Goal: Find specific page/section: Find specific page/section

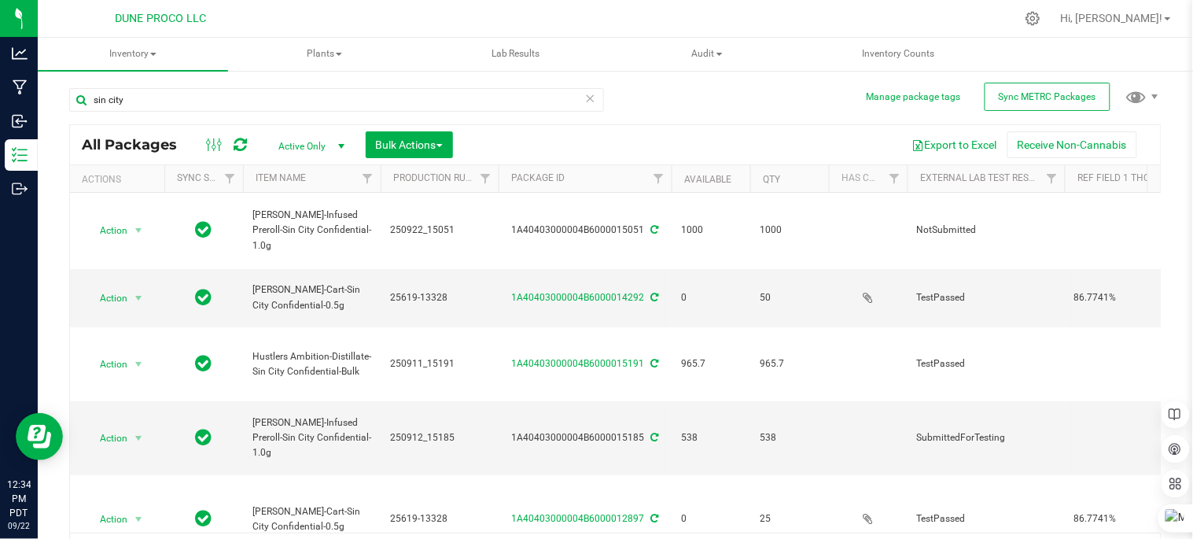
scroll to position [433, 0]
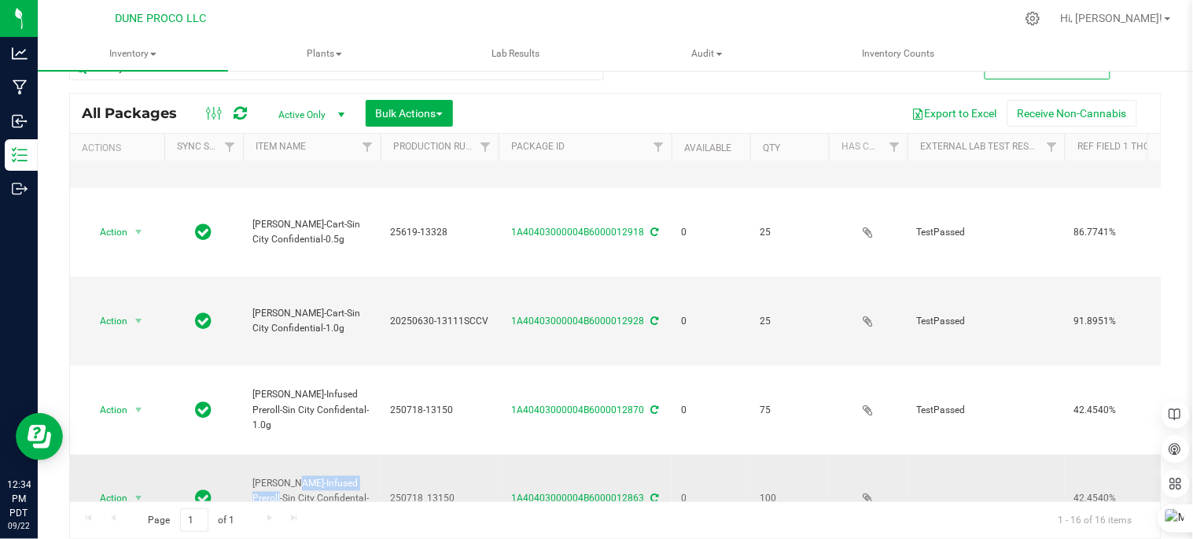
click at [338, 455] on td "[PERSON_NAME]-Infused Preroll-Sin City Confidental-1.0g" at bounding box center [312, 499] width 138 height 89
drag, startPoint x: 338, startPoint y: 190, endPoint x: 291, endPoint y: 191, distance: 47.2
copy span "[PERSON_NAME]-Infused Preroll"
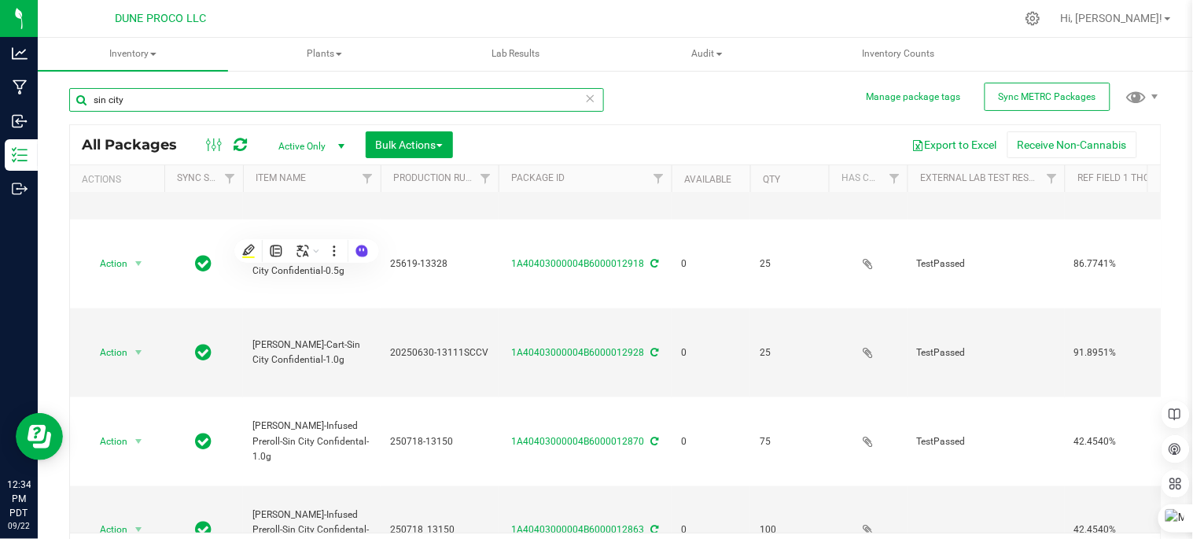
click at [225, 98] on input "sin city" at bounding box center [336, 100] width 535 height 24
type input "s"
paste input "[PERSON_NAME]-Infused Preroll"
type input "[PERSON_NAME]-Infused Preroll"
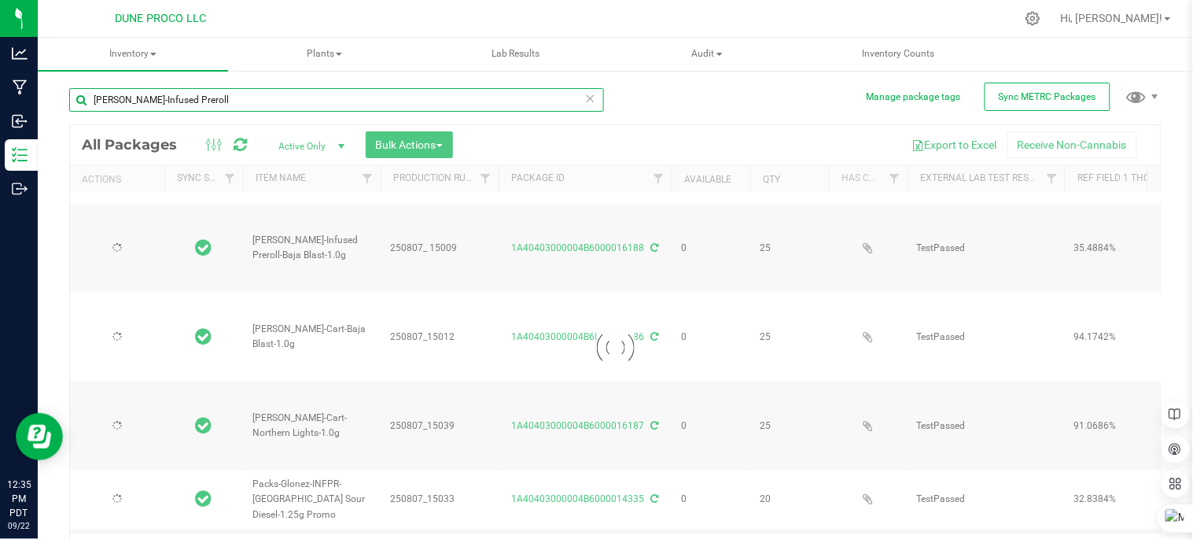
type input "[DATE]"
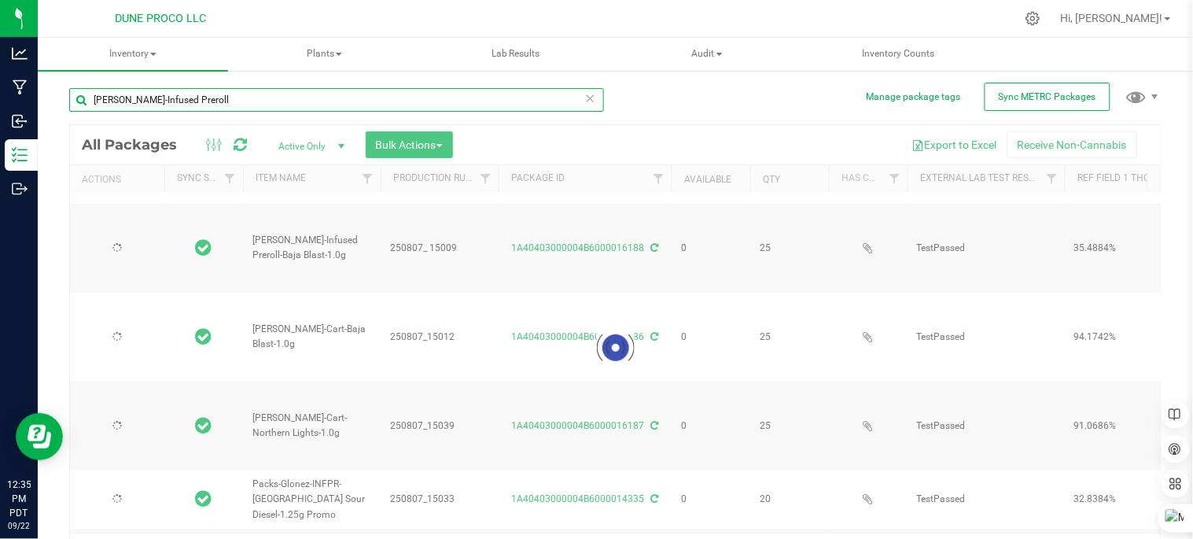
type input "[DATE]"
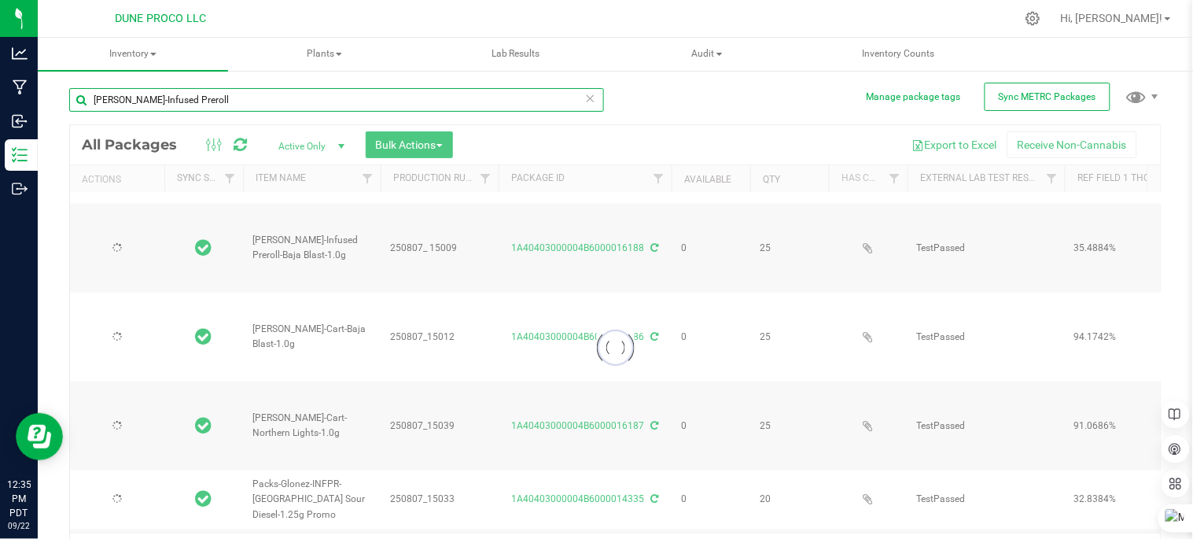
type input "[DATE]"
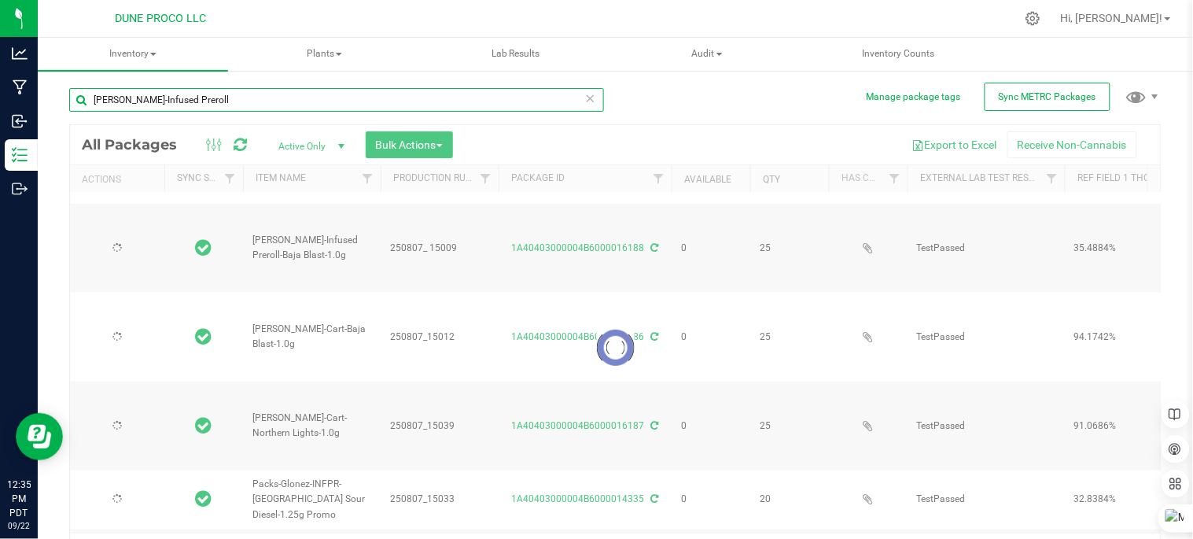
type input "[DATE]"
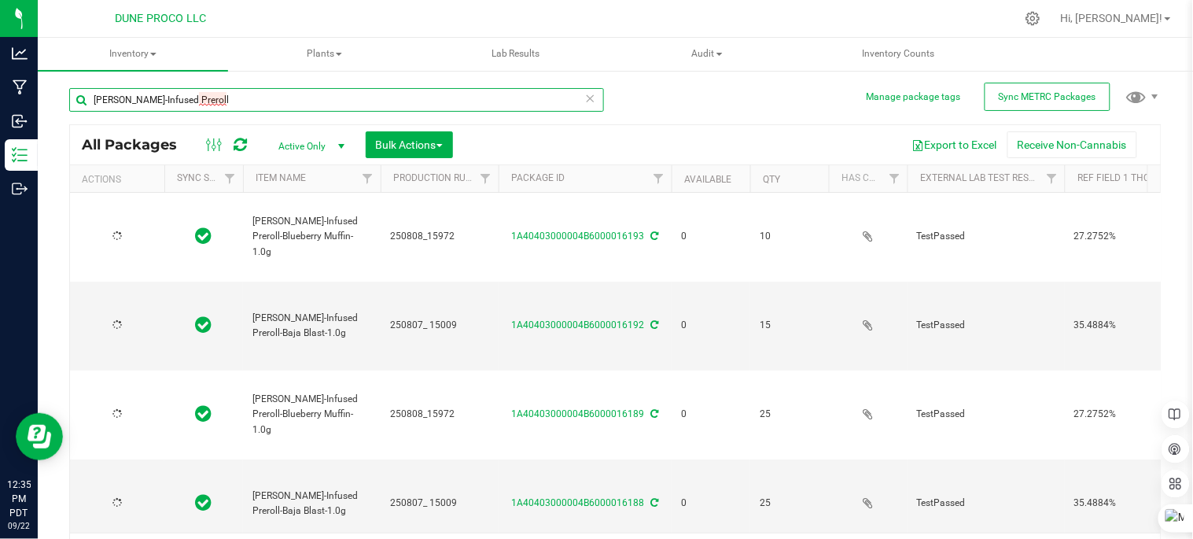
type input "[DATE]"
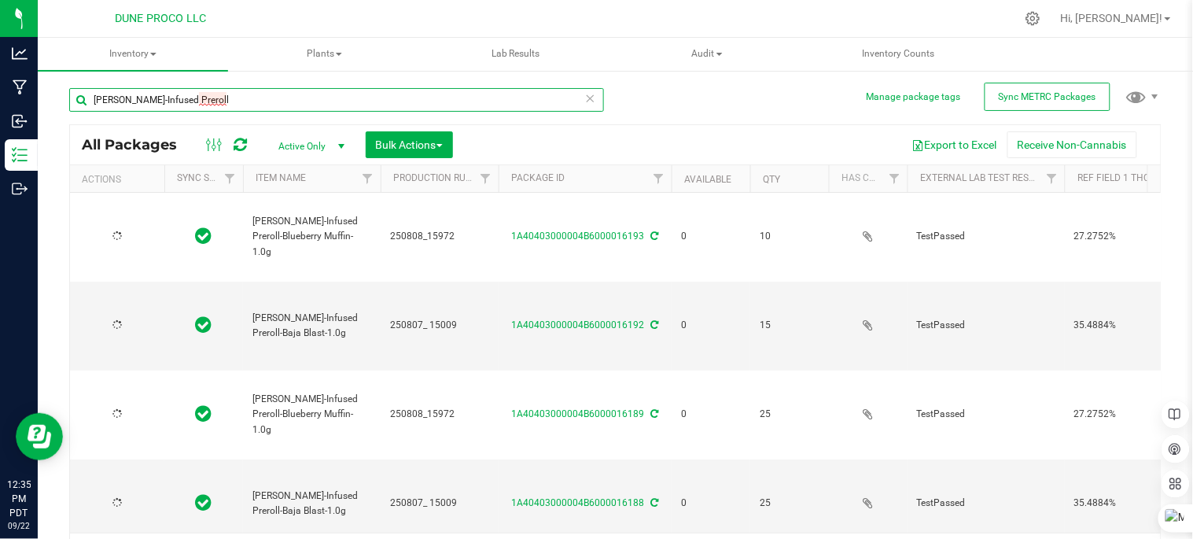
type input "[DATE]"
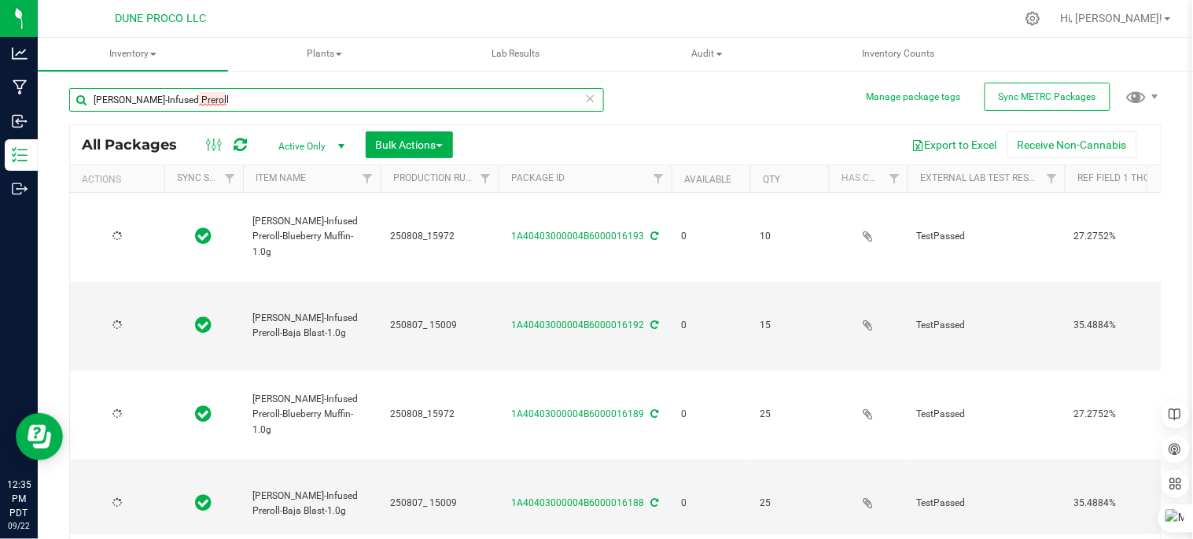
type input "[DATE]"
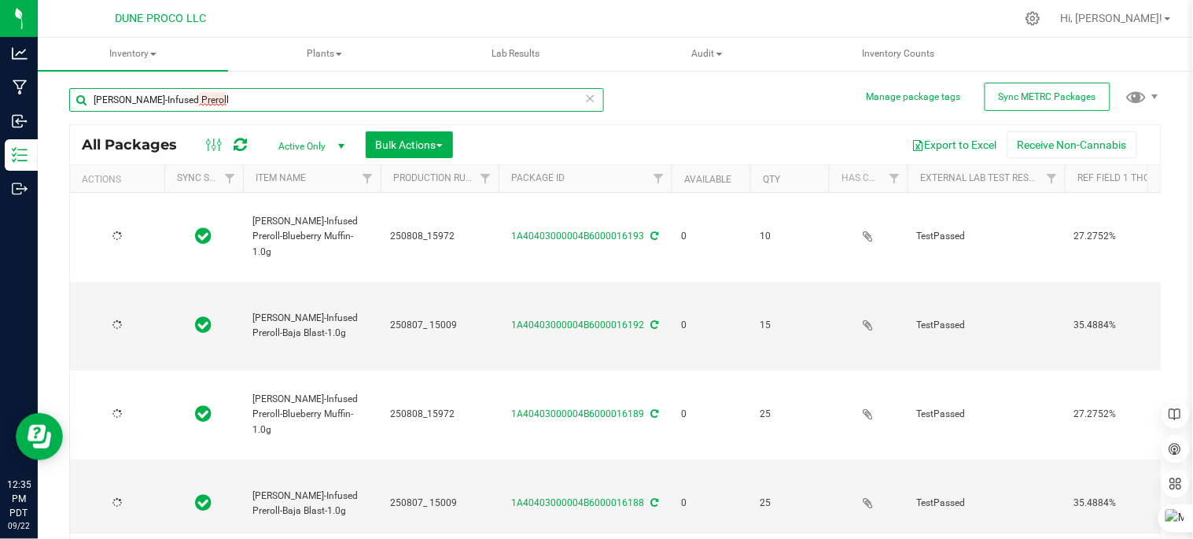
type input "[DATE]"
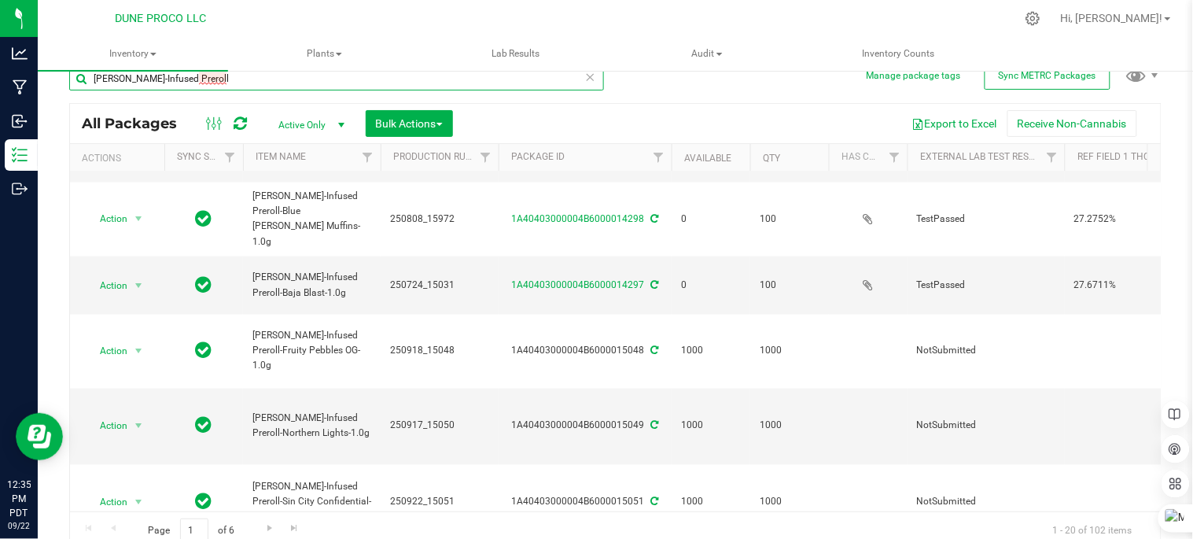
scroll to position [32, 0]
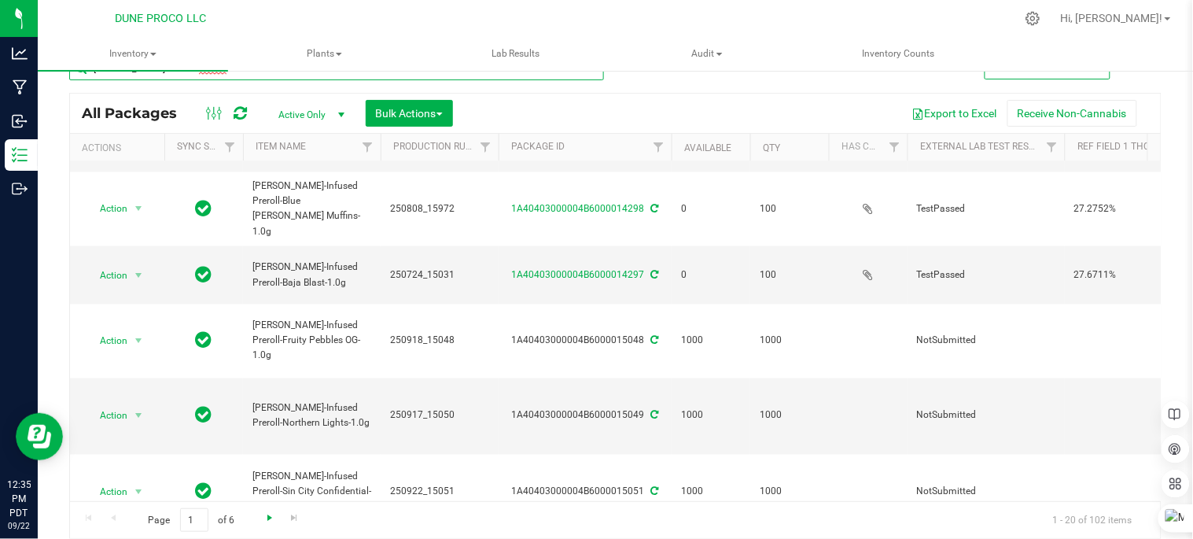
type input "[PERSON_NAME]-Infused Preroll"
click at [270, 517] on span "Go to the next page" at bounding box center [270, 517] width 13 height 13
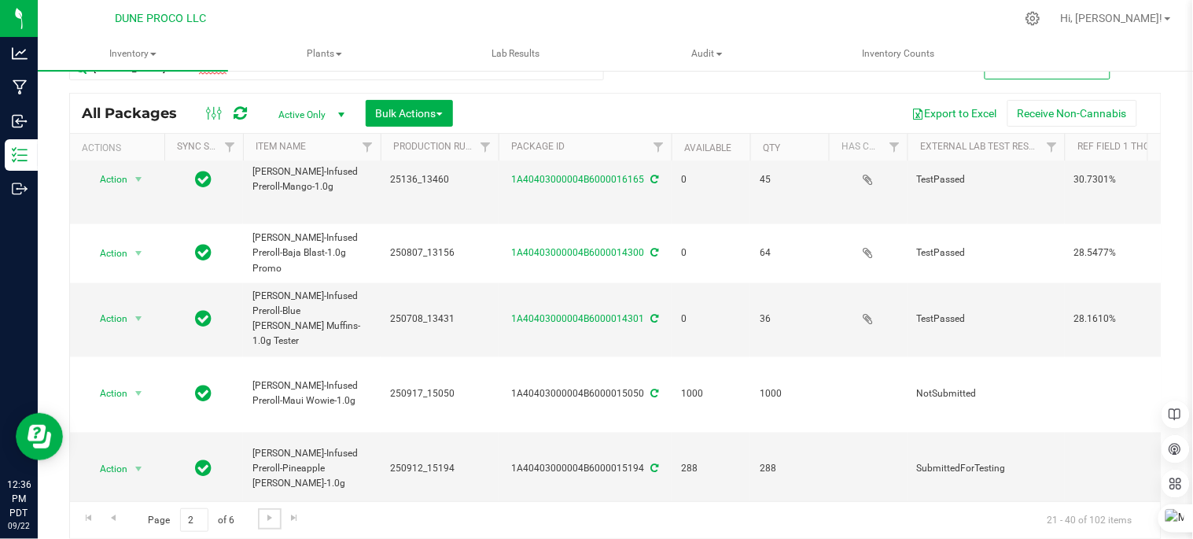
scroll to position [678, 0]
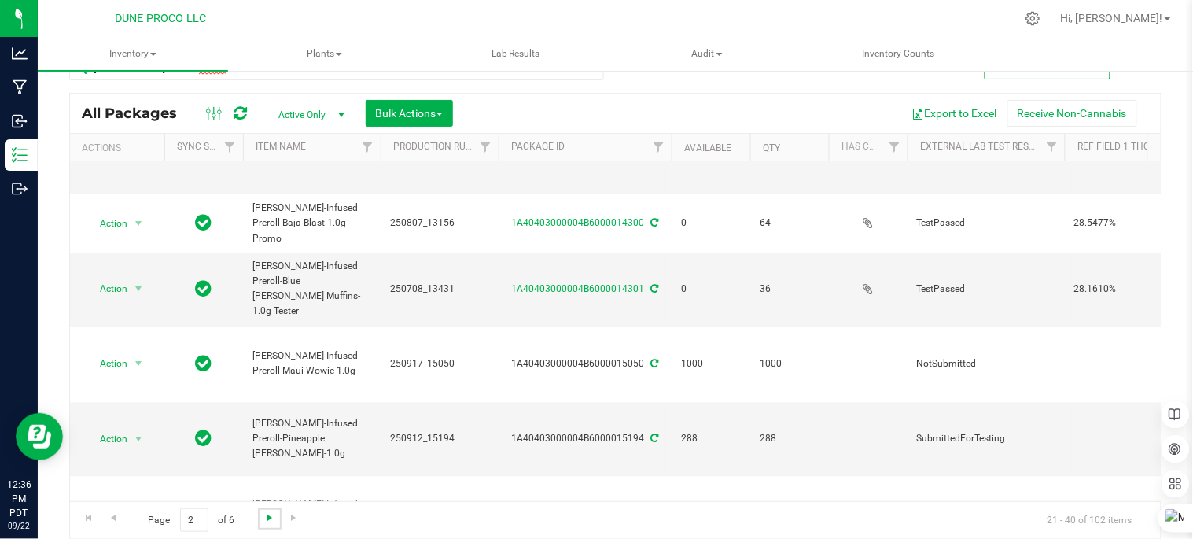
click at [264, 518] on span "Go to the next page" at bounding box center [270, 517] width 13 height 13
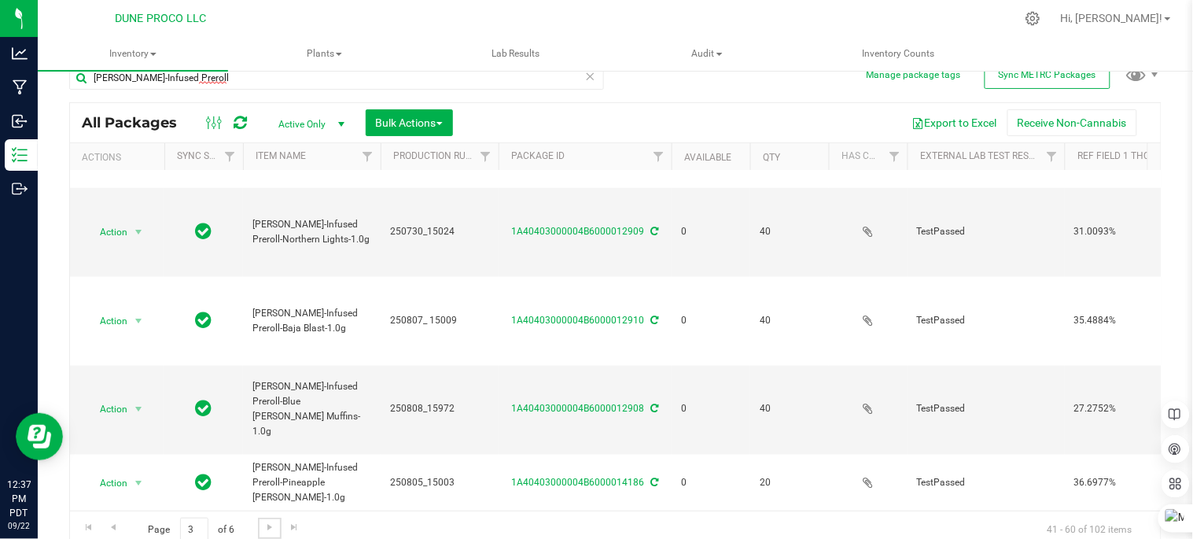
scroll to position [32, 0]
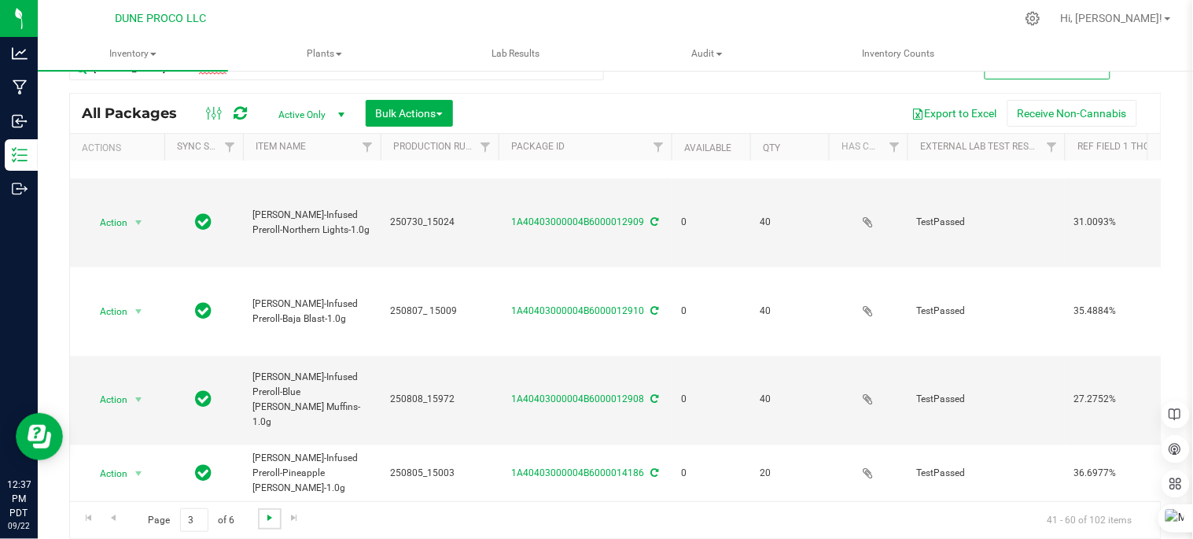
click at [265, 514] on span "Go to the next page" at bounding box center [270, 517] width 13 height 13
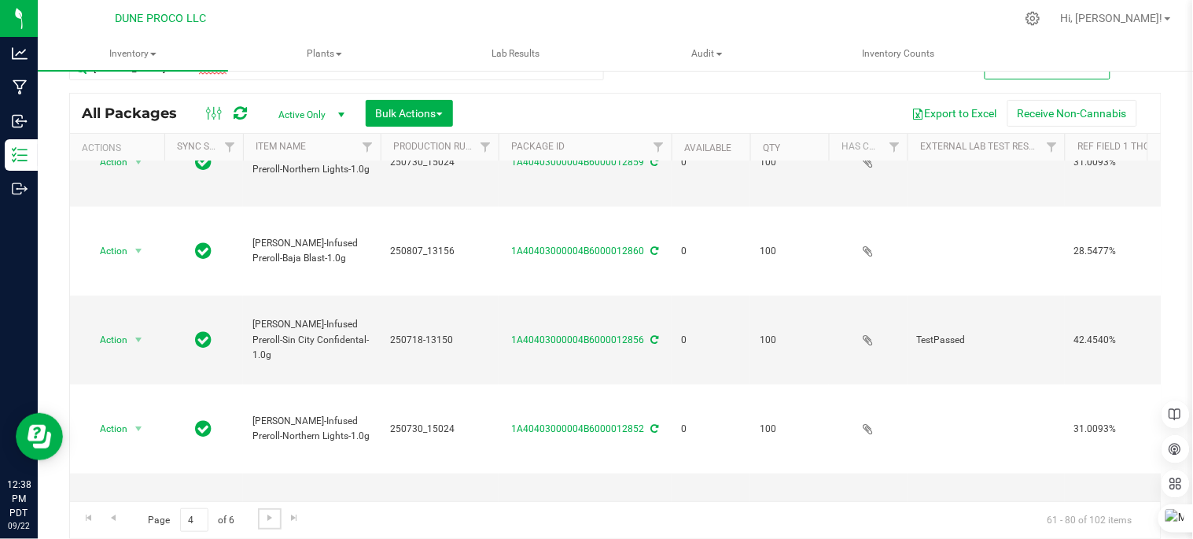
scroll to position [545, 0]
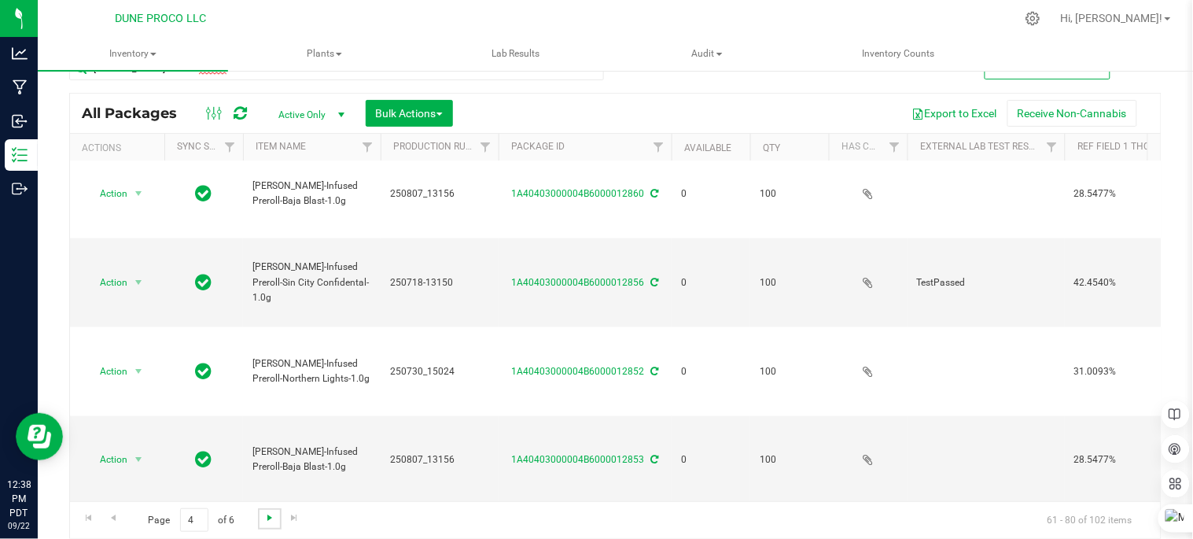
click at [267, 514] on span "Go to the next page" at bounding box center [270, 517] width 13 height 13
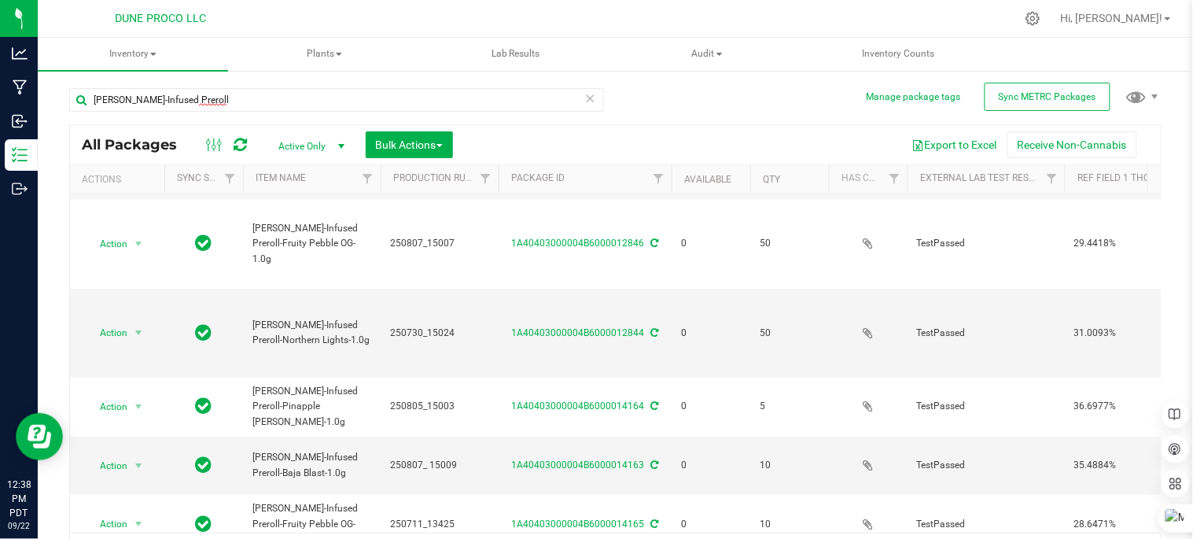
scroll to position [349, 0]
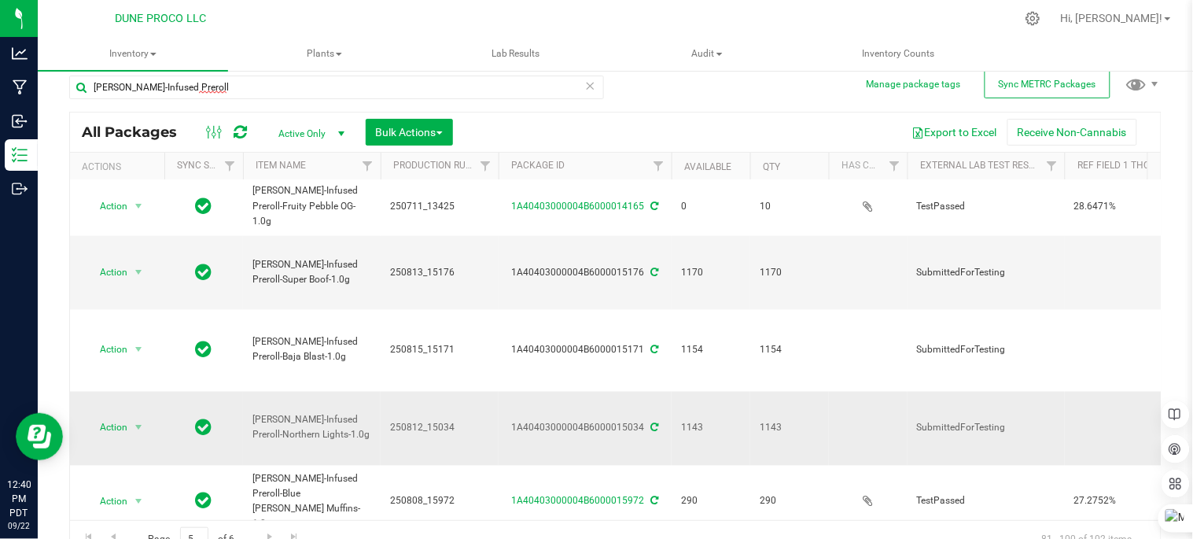
scroll to position [32, 0]
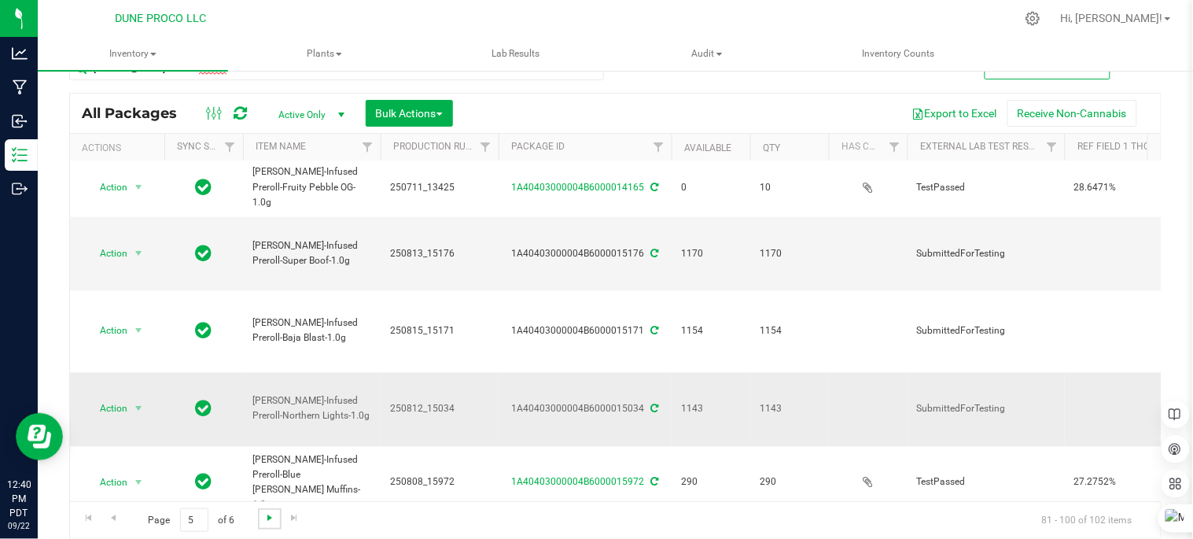
drag, startPoint x: 339, startPoint y: 489, endPoint x: 267, endPoint y: 519, distance: 77.6
click at [267, 519] on span "Go to the next page" at bounding box center [270, 517] width 13 height 13
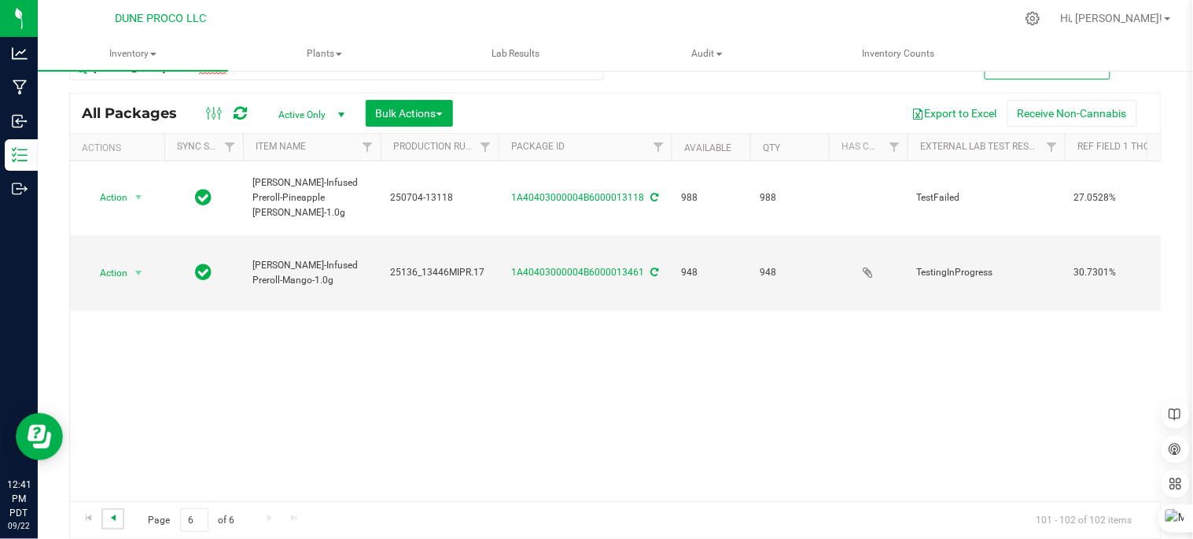
click at [112, 514] on span "Go to the previous page" at bounding box center [113, 517] width 13 height 13
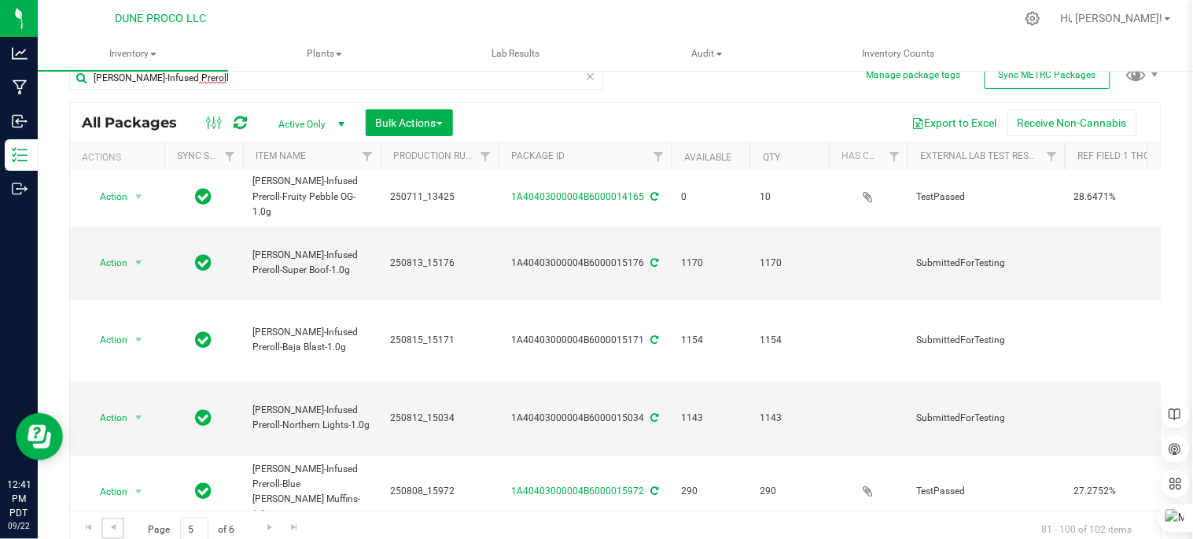
scroll to position [32, 0]
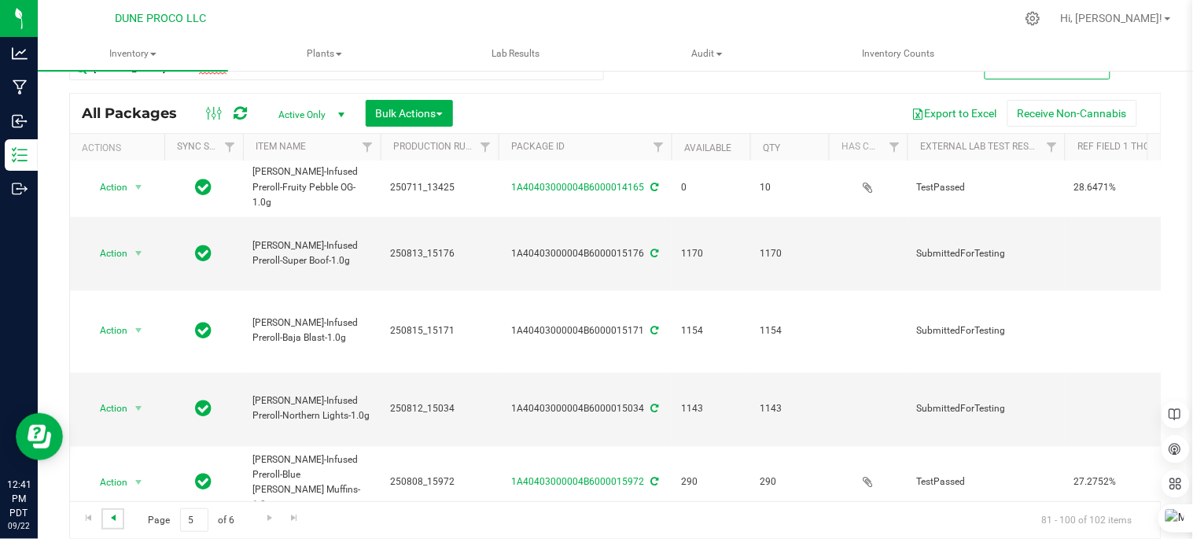
click at [118, 515] on span "Go to the previous page" at bounding box center [113, 517] width 13 height 13
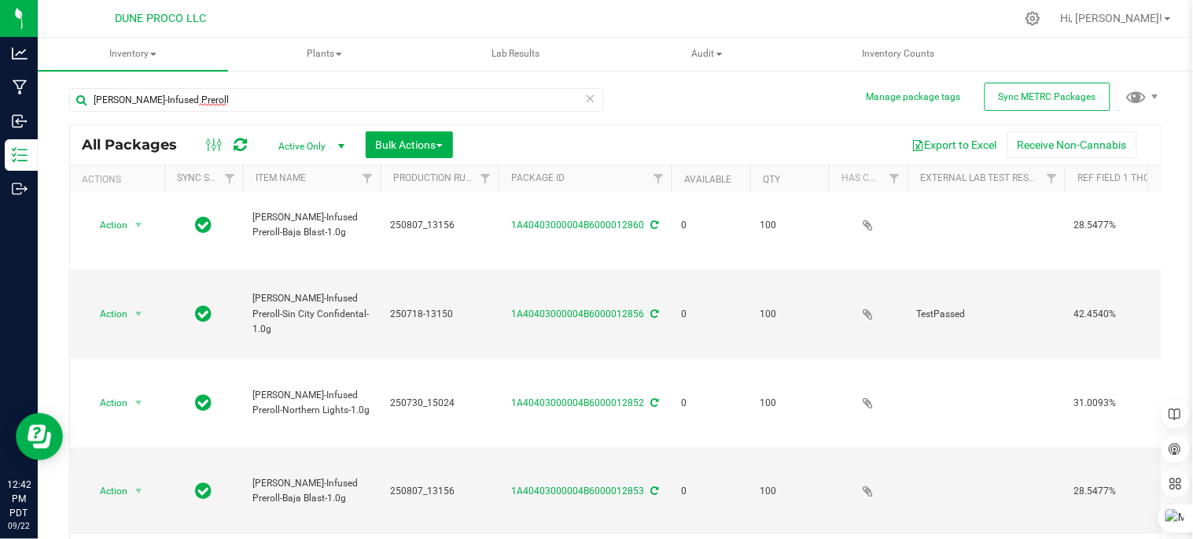
scroll to position [32, 0]
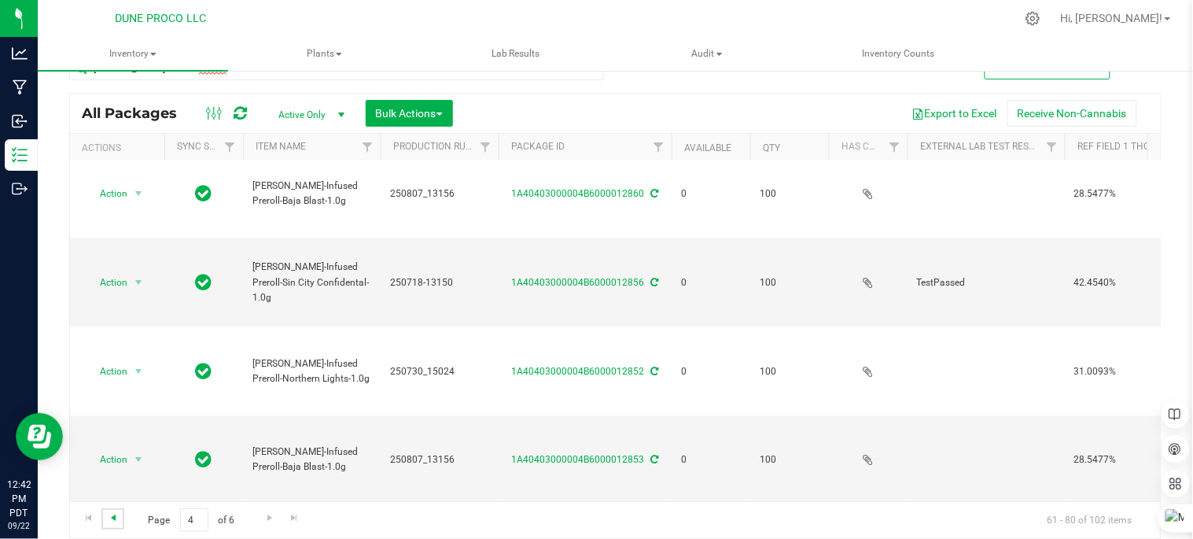
click at [108, 515] on span "Go to the previous page" at bounding box center [113, 517] width 13 height 13
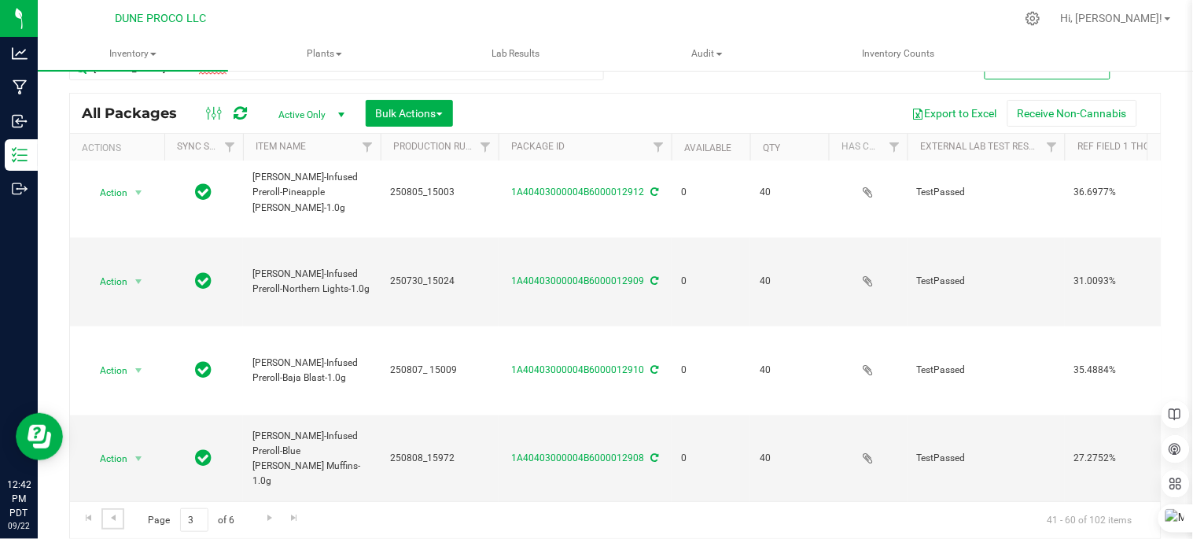
scroll to position [583, 0]
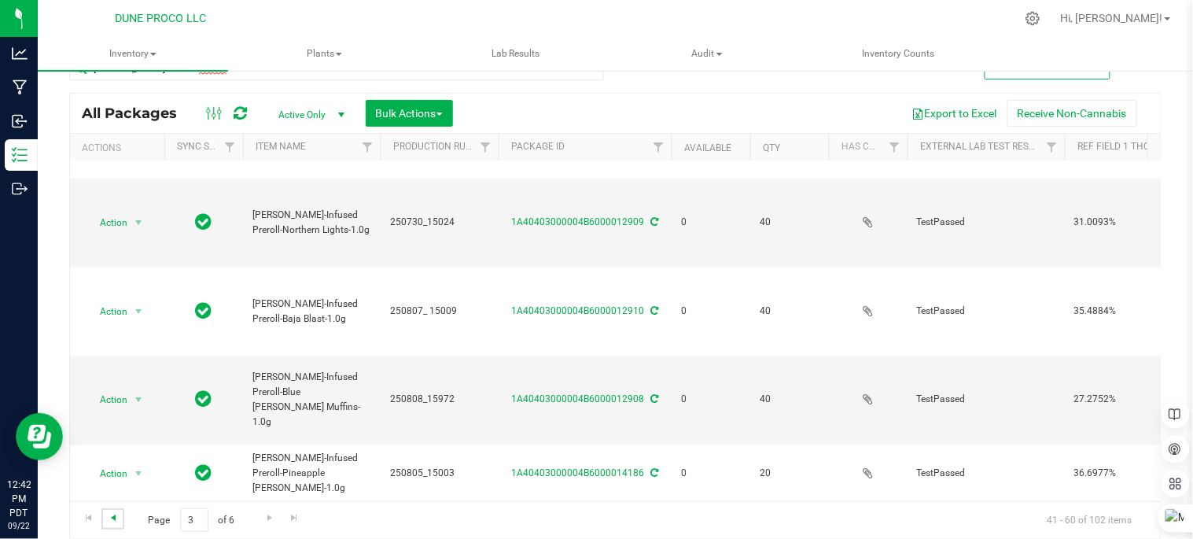
click at [116, 512] on span "Go to the previous page" at bounding box center [113, 517] width 13 height 13
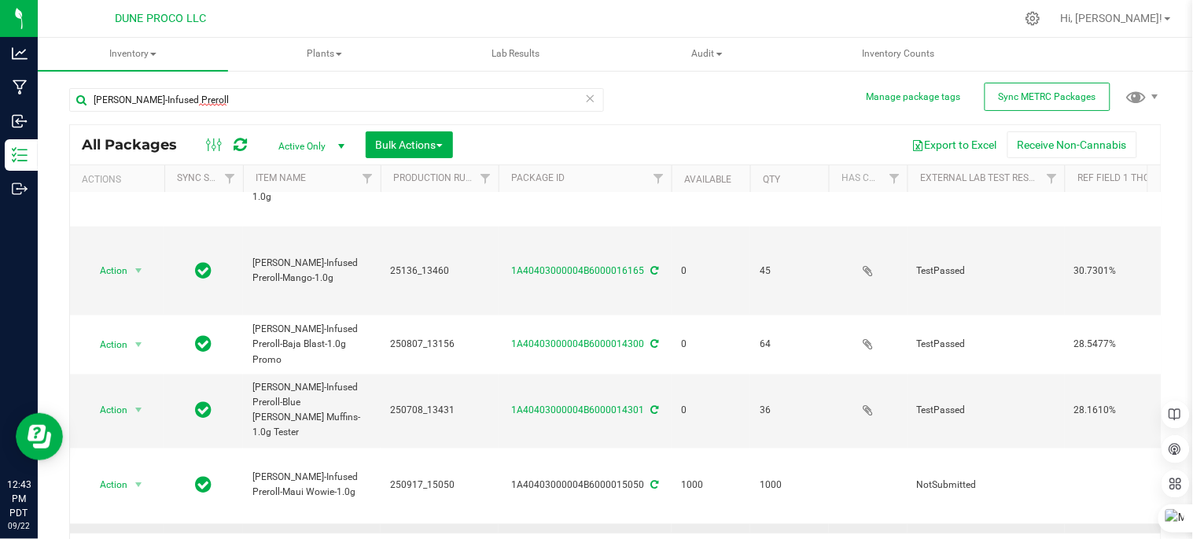
scroll to position [611, 0]
